Goal: Information Seeking & Learning: Learn about a topic

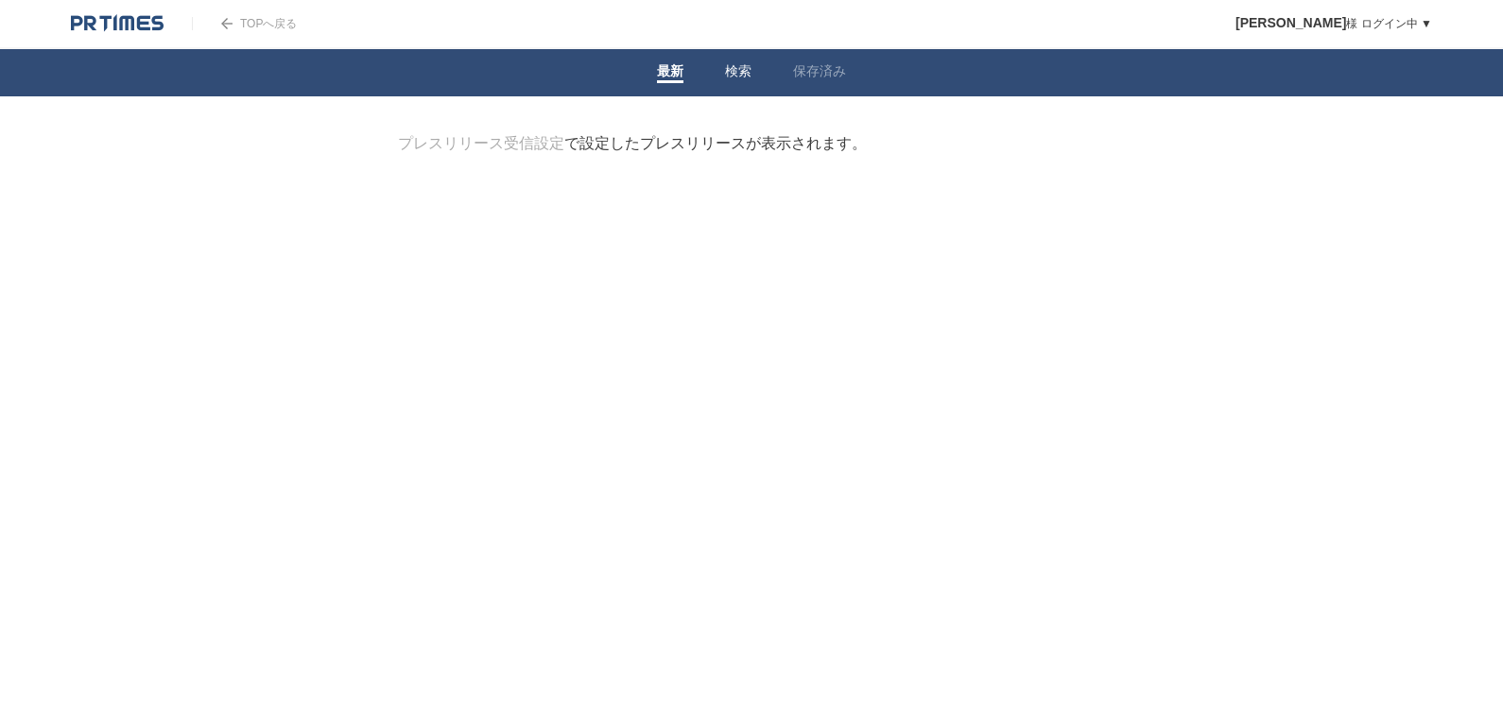
click at [727, 63] on link "検索" at bounding box center [738, 73] width 26 height 20
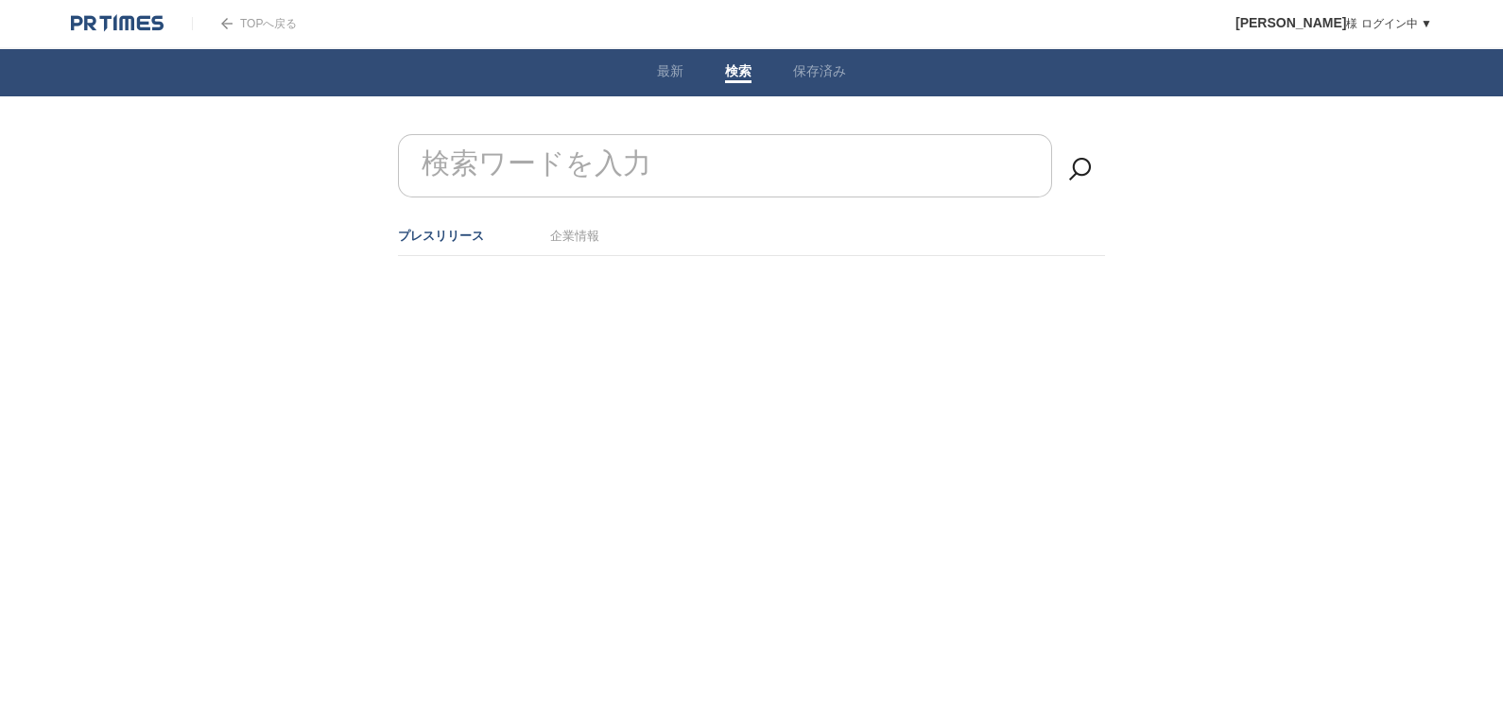
click at [662, 169] on input "検索ワードを入力" at bounding box center [725, 165] width 654 height 63
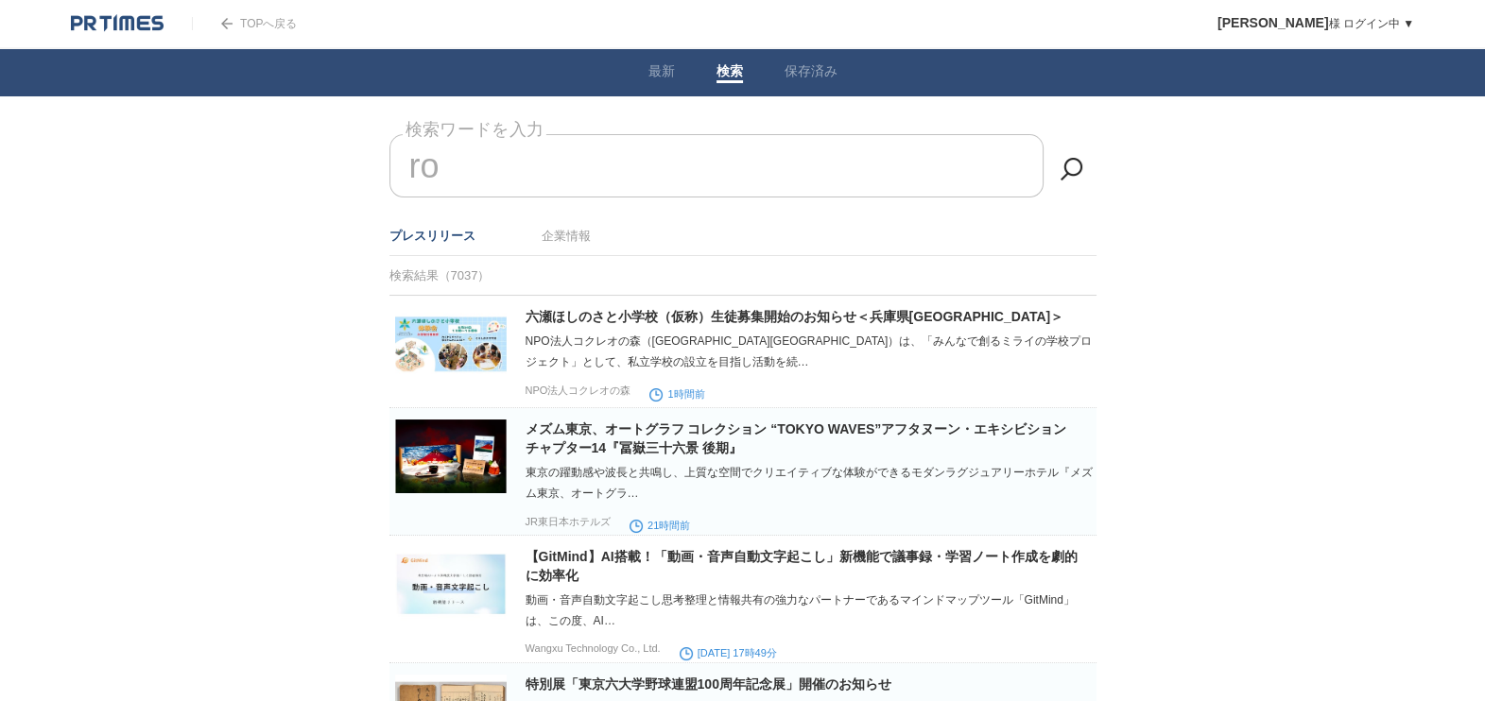
type input "r"
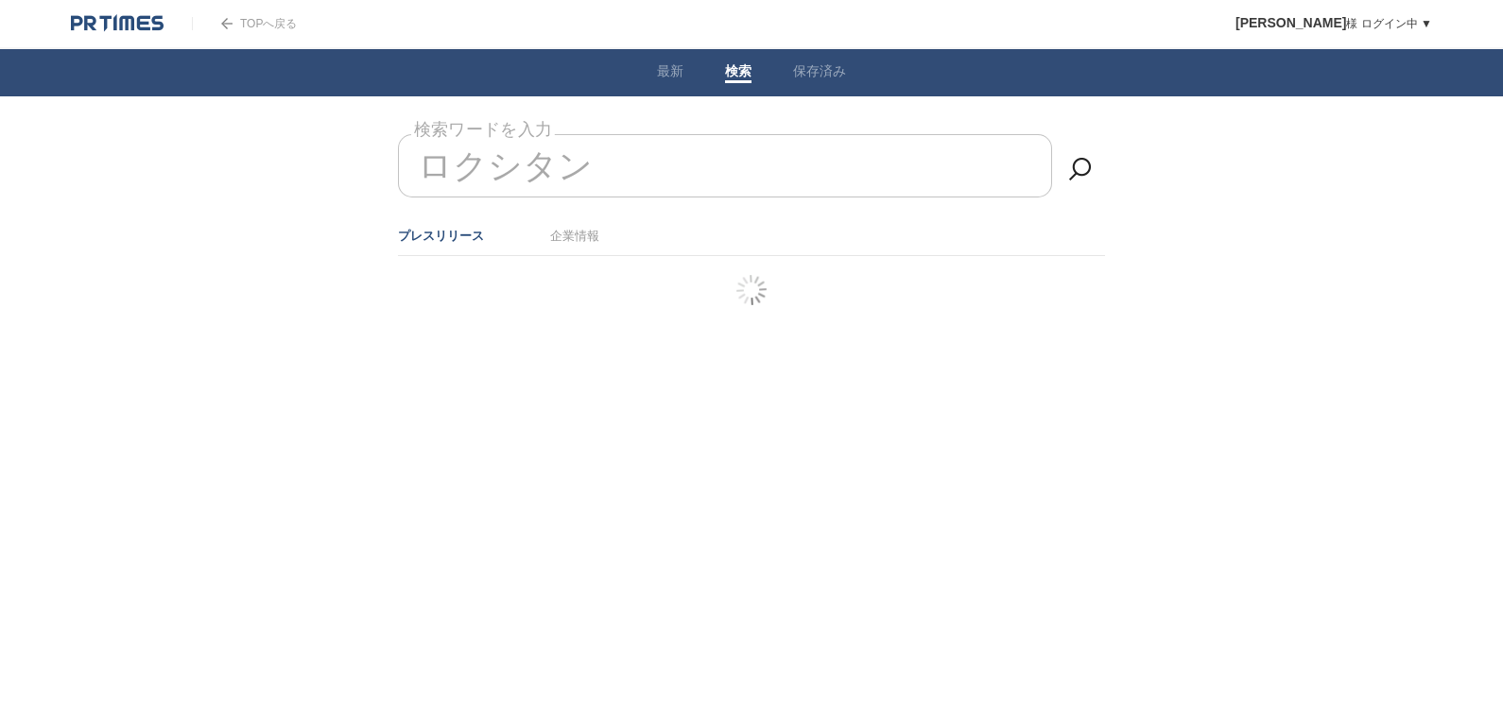
type input "ロクシタン"
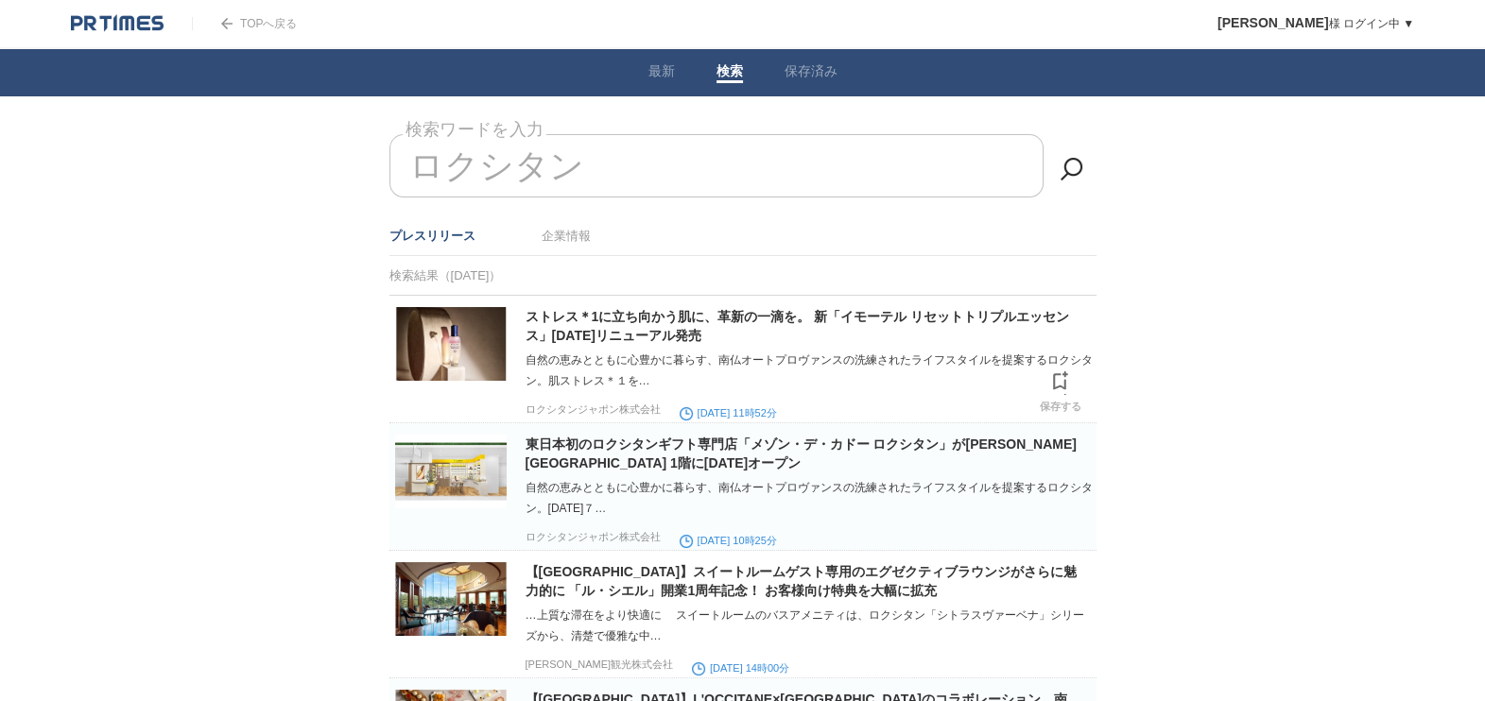
click at [633, 411] on p "ロクシタンジャポン株式会社" at bounding box center [593, 410] width 135 height 14
click at [666, 69] on link "最新" at bounding box center [661, 73] width 26 height 20
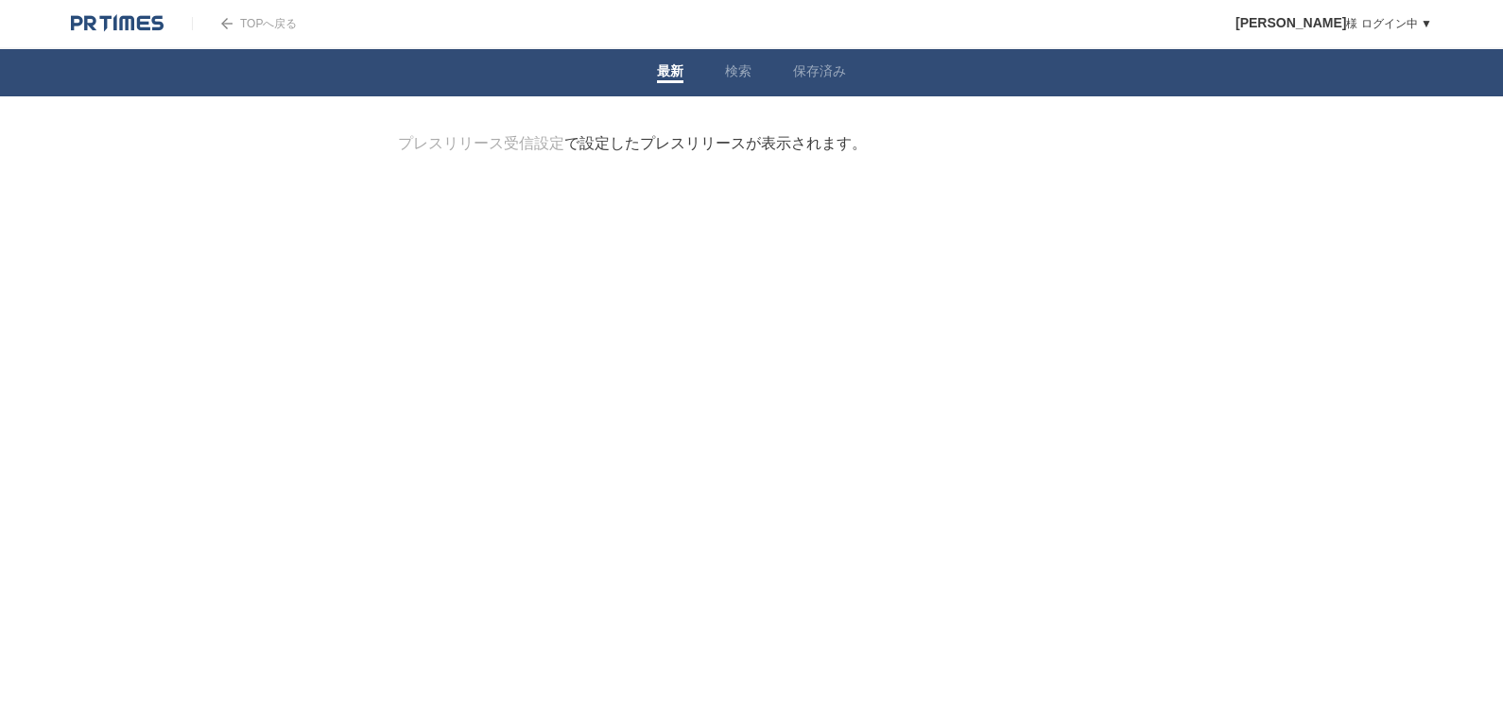
click at [275, 17] on link "TOPへ戻る" at bounding box center [244, 23] width 105 height 13
